Goal: Find contact information: Find contact information

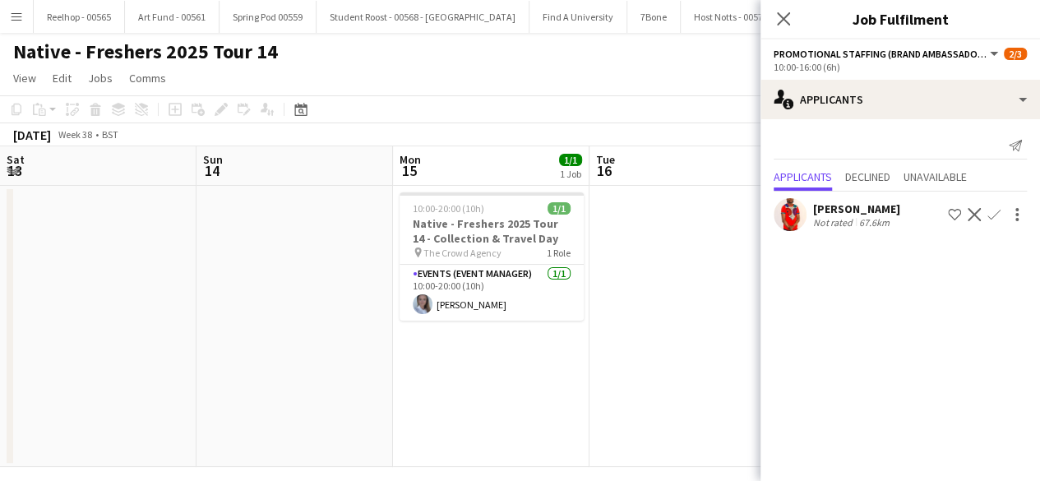
scroll to position [0, 566]
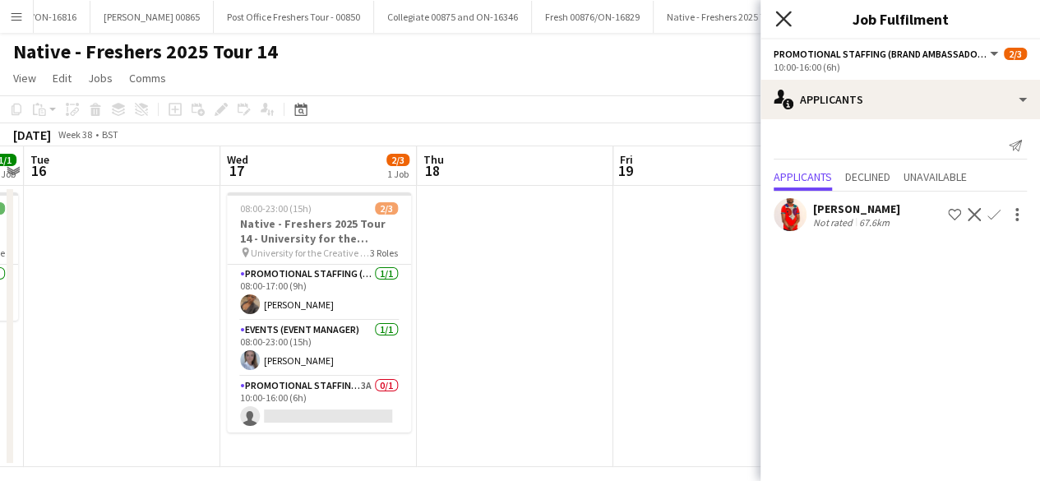
click at [782, 15] on icon "Close pop-in" at bounding box center [783, 19] width 16 height 16
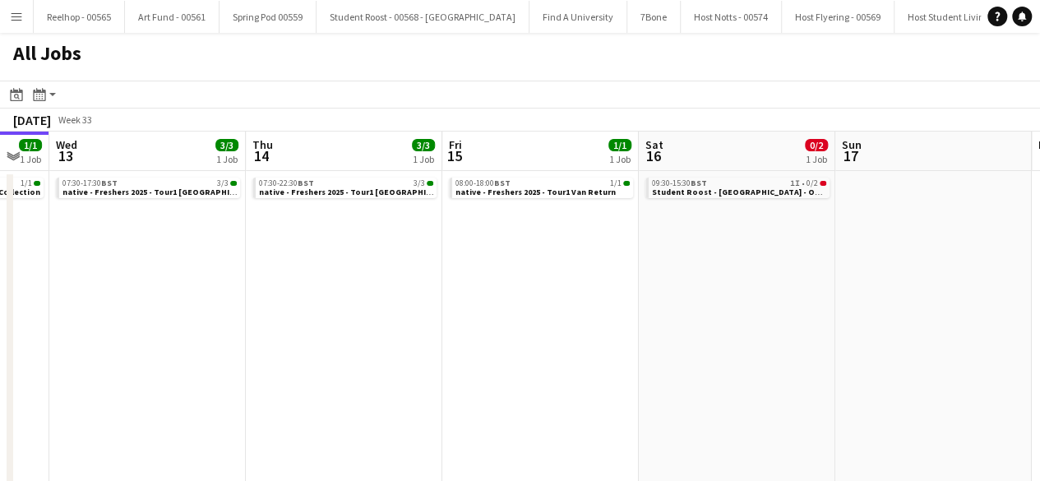
scroll to position [0, 337]
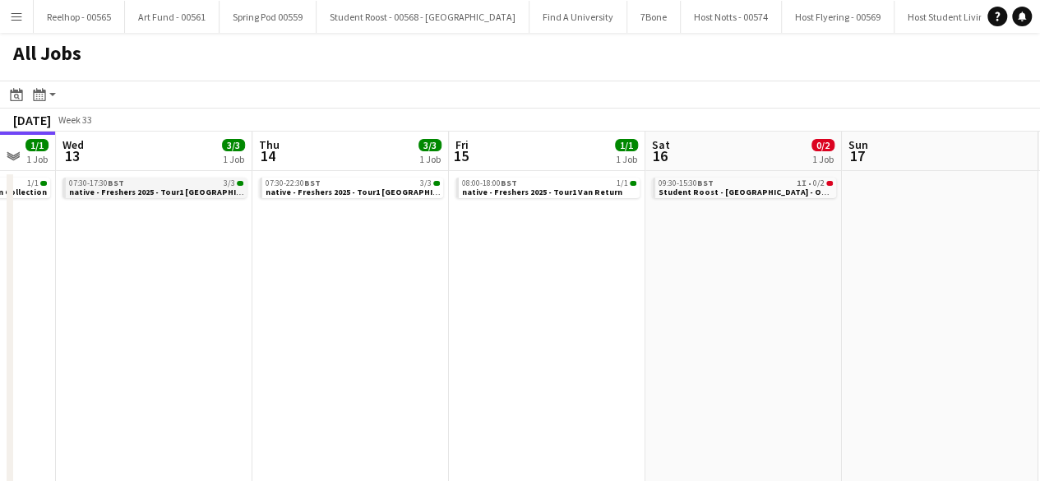
click at [183, 187] on span "native - Freshers 2025 - Tour1 Glasgow" at bounding box center [168, 192] width 199 height 11
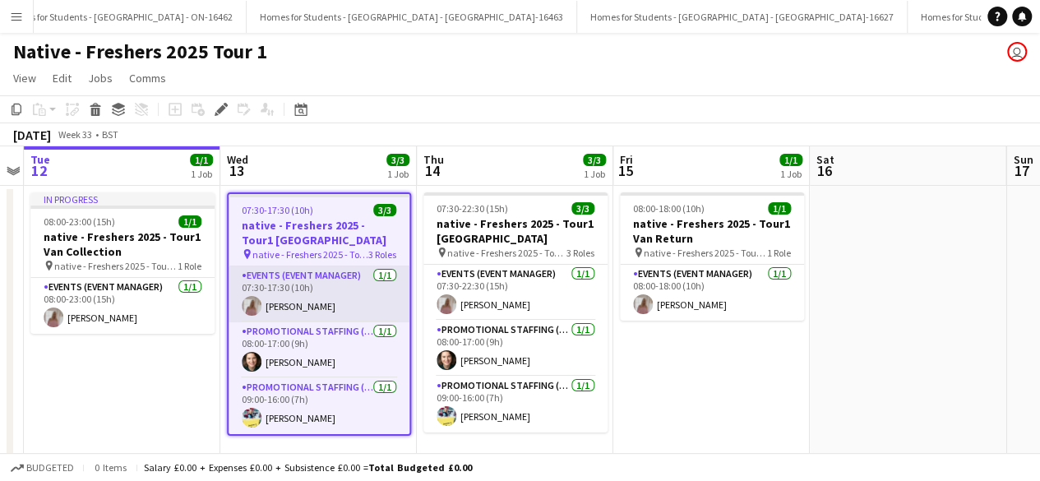
scroll to position [0, 21913]
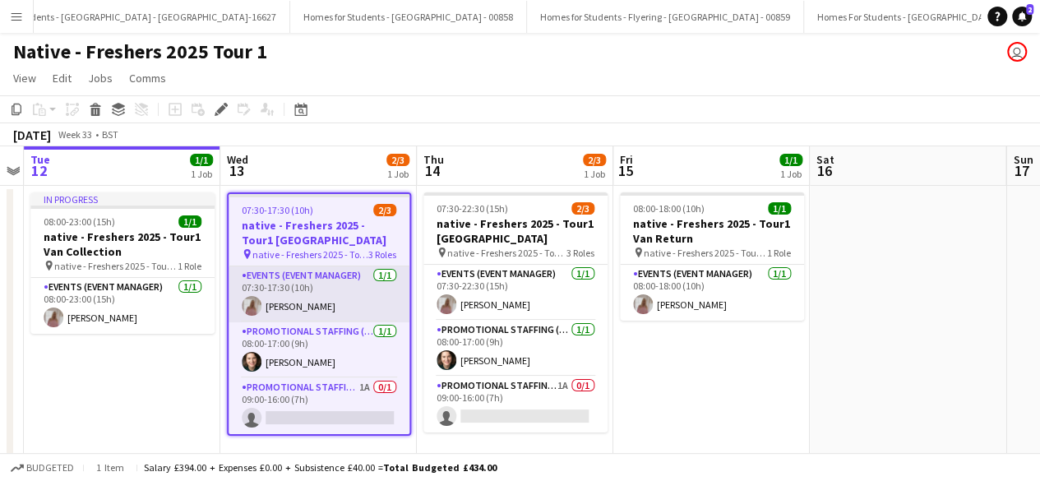
click at [283, 302] on app-card-role "Events (Event Manager) 1/1 07:30-17:30 (10h) Sharon Learmonth" at bounding box center [319, 294] width 181 height 56
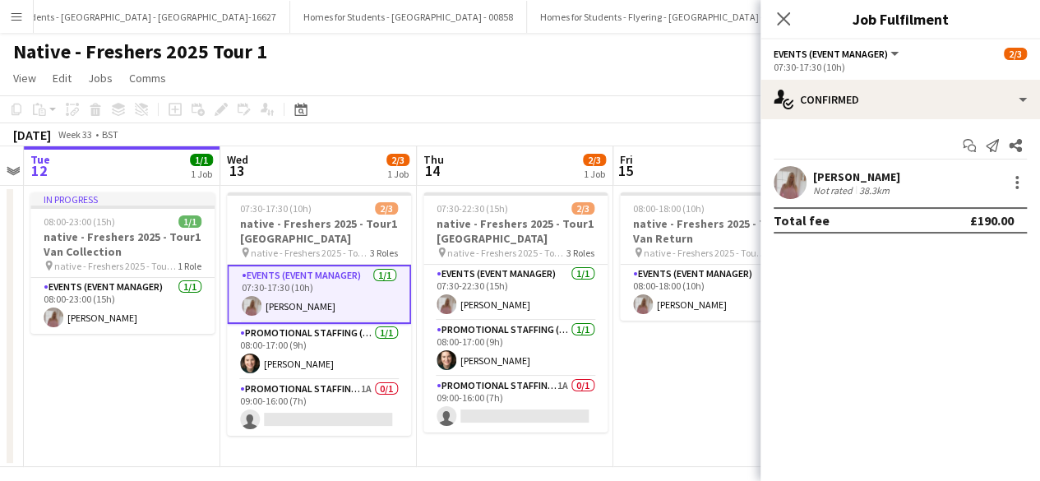
click at [786, 177] on app-user-avatar at bounding box center [790, 182] width 33 height 33
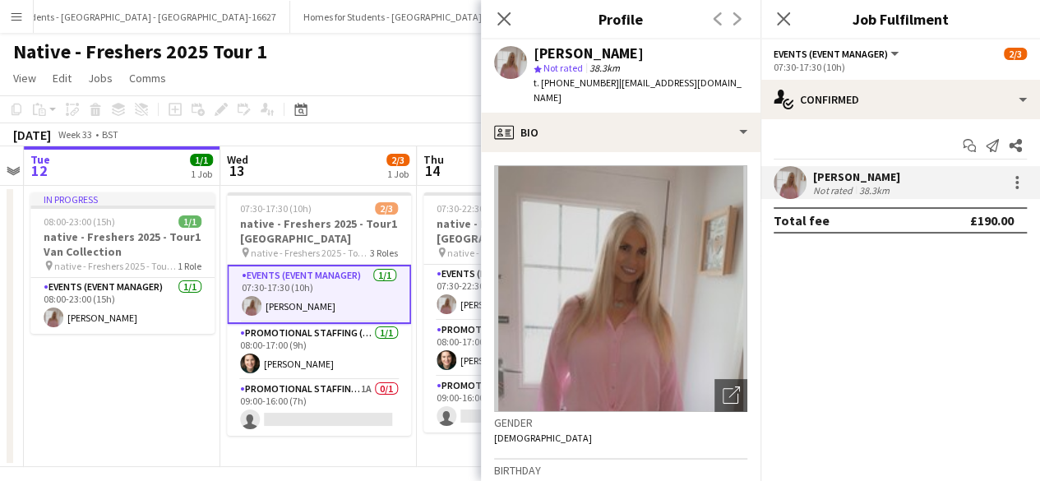
drag, startPoint x: 557, startPoint y: 79, endPoint x: 606, endPoint y: 83, distance: 49.5
click at [606, 83] on span "t. +447745011034" at bounding box center [577, 82] width 86 height 12
copy span "7745011034"
click at [787, 19] on icon "Close pop-in" at bounding box center [783, 19] width 16 height 16
